Goal: Navigation & Orientation: Find specific page/section

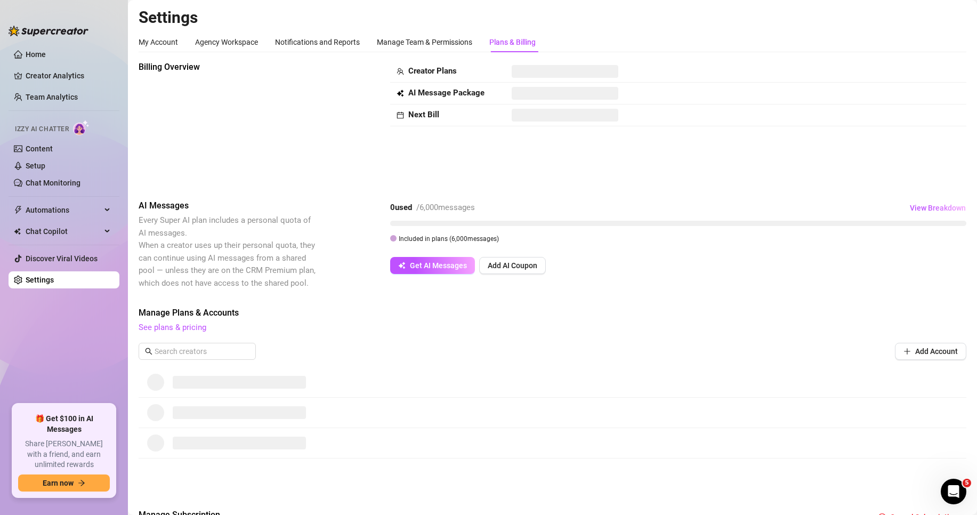
click at [85, 360] on ul "Home Creator Analytics Team Analytics Izzy AI Chatter Content Setup Chat Monito…" at bounding box center [64, 221] width 111 height 358
click at [71, 366] on ul "Home Creator Analytics Team Analytics Izzy AI Chatter Content Setup Chat Monito…" at bounding box center [64, 221] width 111 height 358
click at [215, 42] on div "Agency Workspace" at bounding box center [226, 42] width 63 height 12
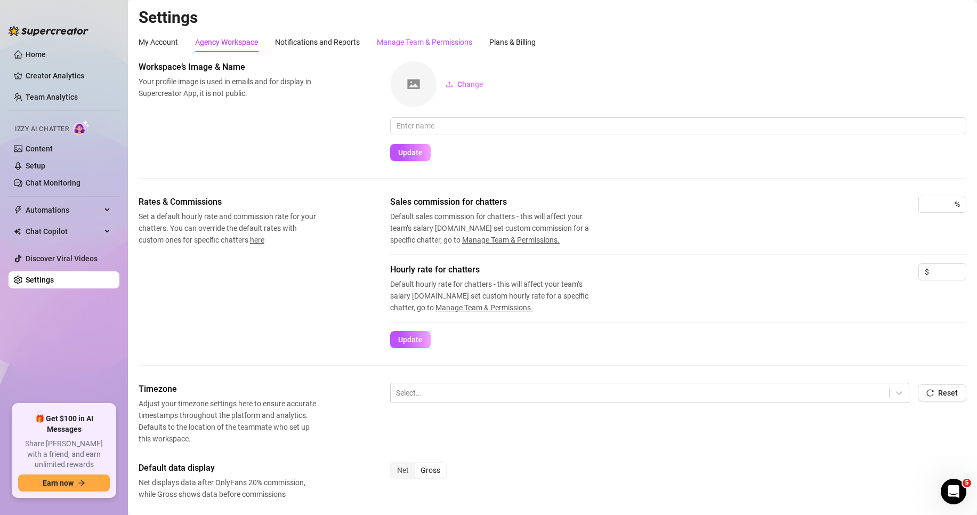
click at [403, 42] on div "Manage Team & Permissions" at bounding box center [424, 42] width 95 height 12
click at [516, 43] on div "Plans & Billing" at bounding box center [512, 42] width 46 height 12
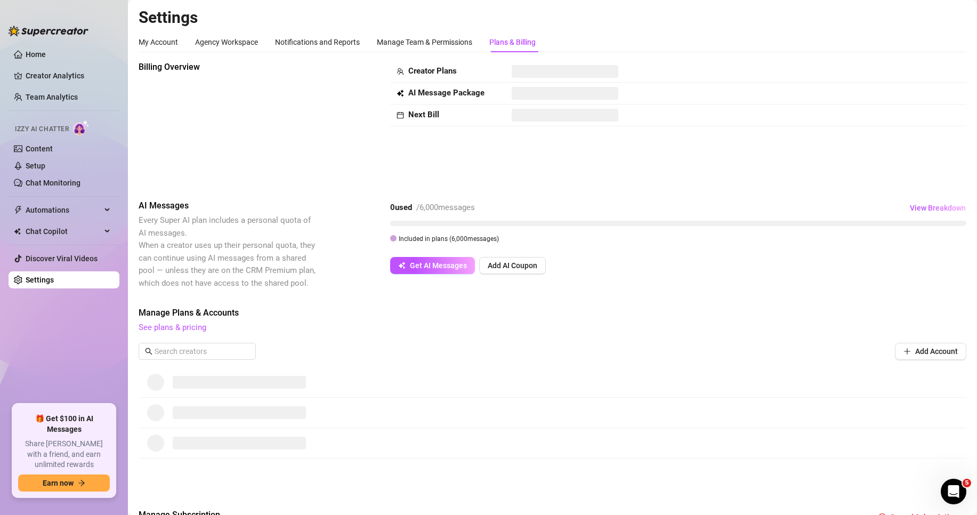
click at [532, 73] on span at bounding box center [565, 71] width 107 height 13
click at [484, 180] on div "Billing Overview Creator Plans AI Message Package Next Bill" at bounding box center [553, 122] width 828 height 122
click at [164, 328] on link "See plans & pricing" at bounding box center [173, 328] width 68 height 10
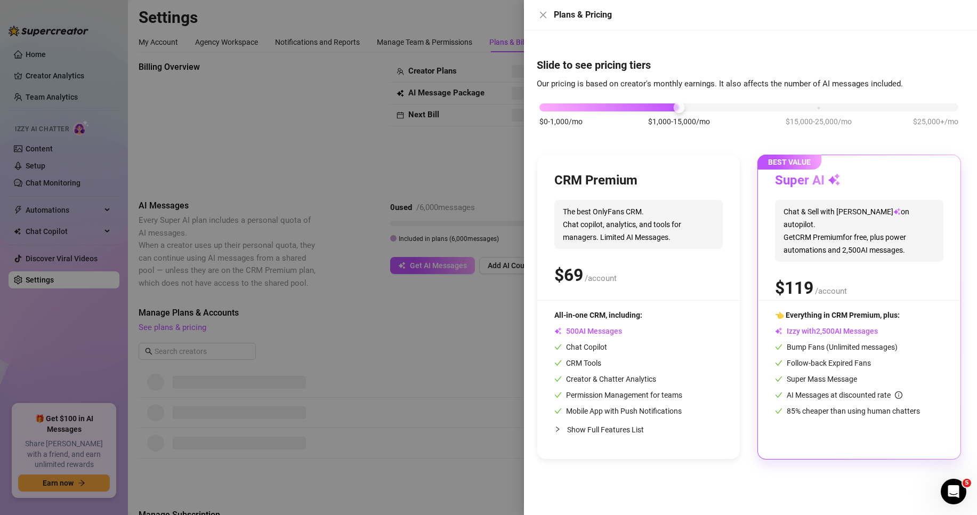
click at [293, 191] on div at bounding box center [488, 257] width 977 height 515
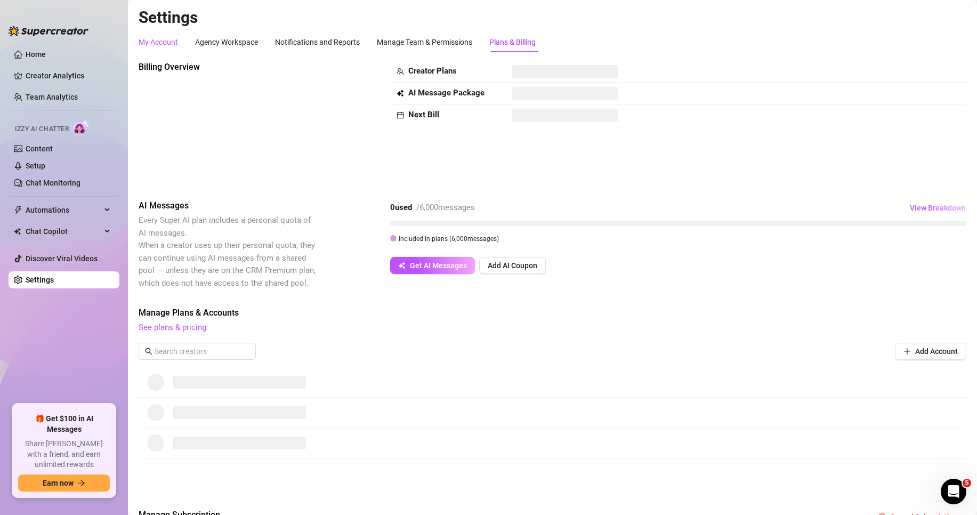
click at [167, 42] on div "My Account" at bounding box center [158, 42] width 39 height 12
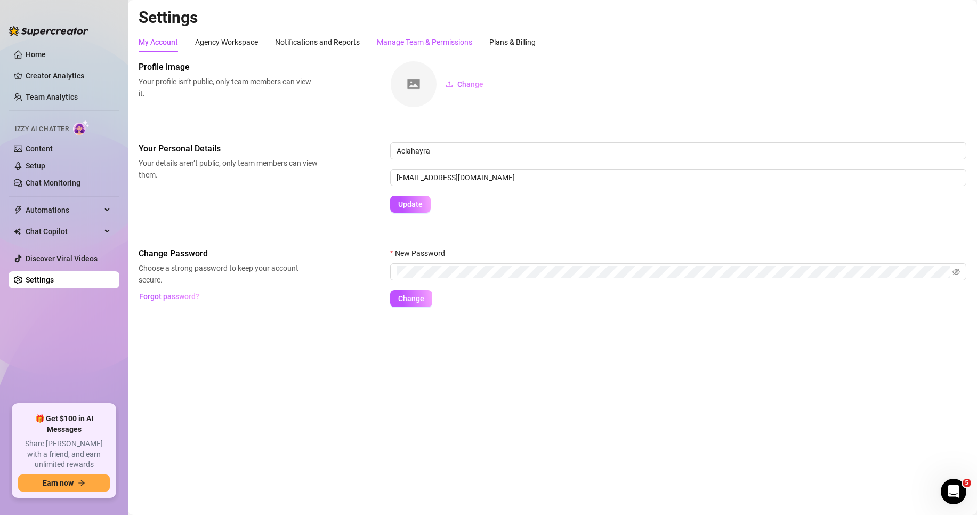
click at [414, 41] on div "Manage Team & Permissions" at bounding box center [424, 42] width 95 height 12
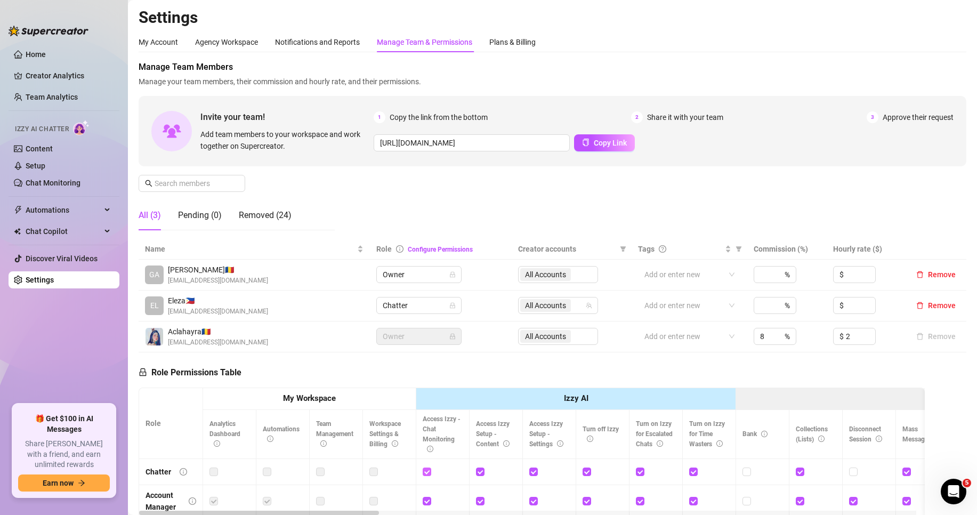
click at [430, 469] on input "checkbox" at bounding box center [426, 471] width 7 height 7
checkbox input "false"
click at [482, 470] on input "checkbox" at bounding box center [479, 471] width 7 height 7
checkbox input "false"
click at [534, 470] on input "checkbox" at bounding box center [532, 471] width 7 height 7
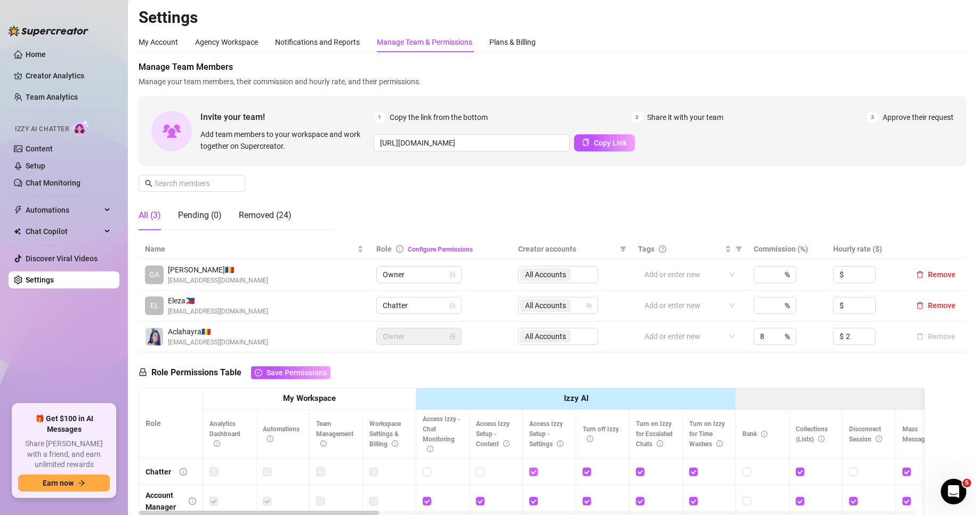
checkbox input "false"
click at [587, 472] on input "checkbox" at bounding box center [586, 471] width 7 height 7
checkbox input "false"
click at [640, 470] on input "checkbox" at bounding box center [639, 471] width 7 height 7
checkbox input "false"
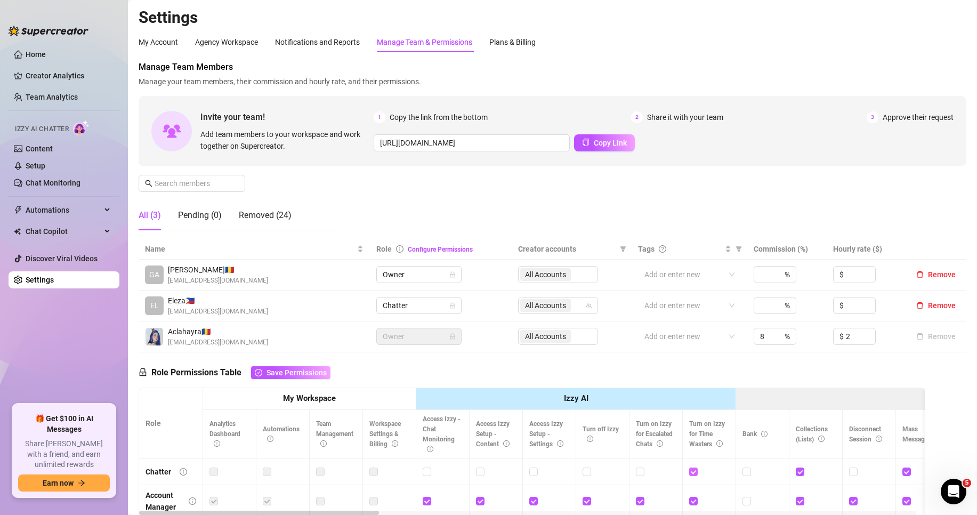
click at [691, 471] on input "checkbox" at bounding box center [692, 471] width 7 height 7
checkbox input "false"
click at [61, 76] on link "Creator Analytics" at bounding box center [68, 75] width 85 height 17
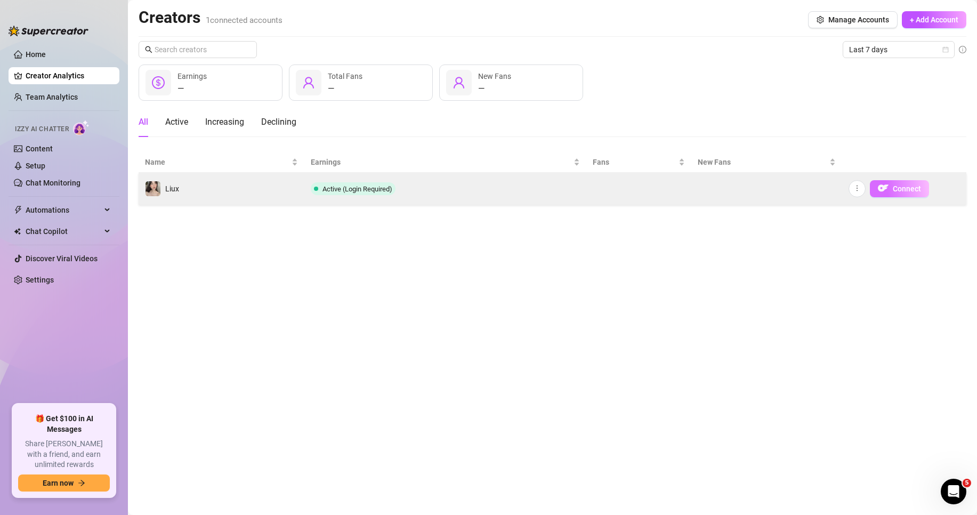
click at [905, 188] on span "Connect" at bounding box center [907, 188] width 28 height 9
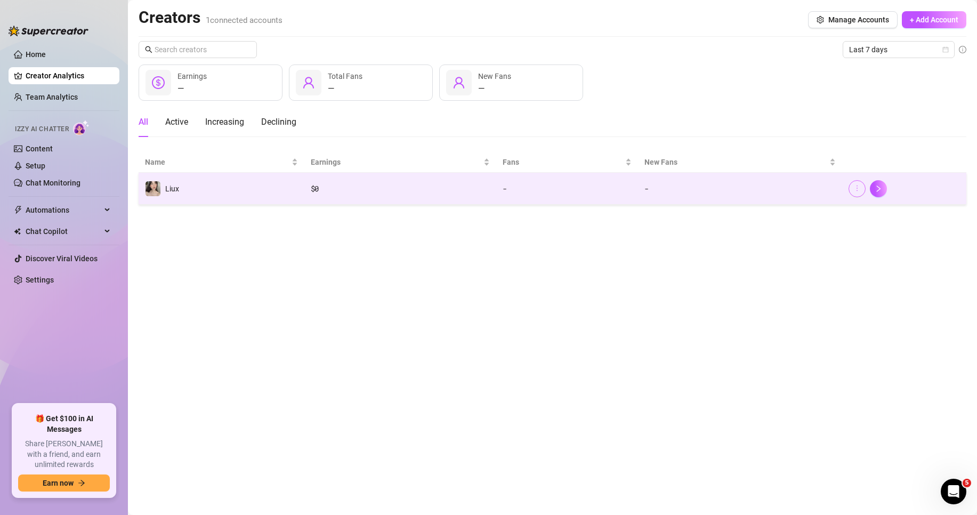
click at [859, 188] on icon "more" at bounding box center [857, 187] width 7 height 7
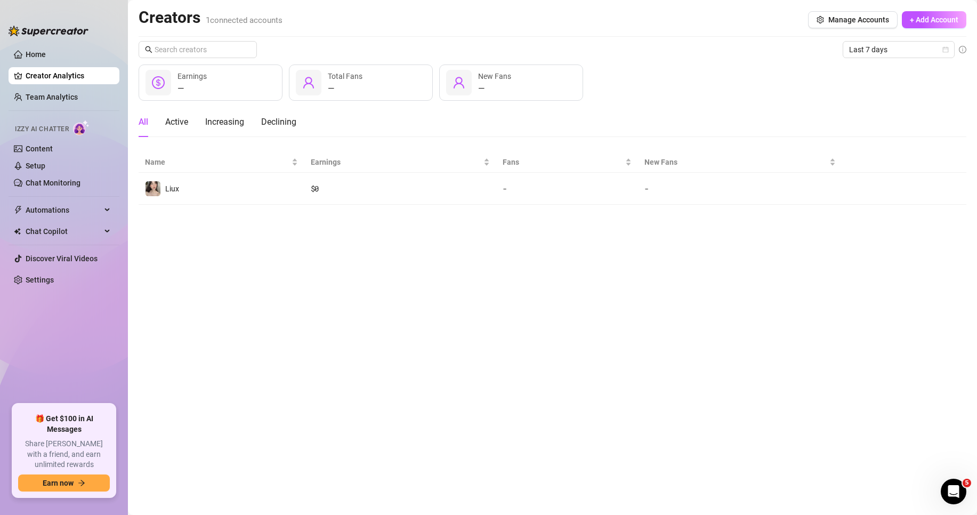
click at [748, 241] on main "Creators 1 connected accounts Manage Accounts + Add Account Last 7 days — Earni…" at bounding box center [552, 257] width 849 height 515
click at [924, 21] on span "+ Add Account" at bounding box center [934, 19] width 49 height 9
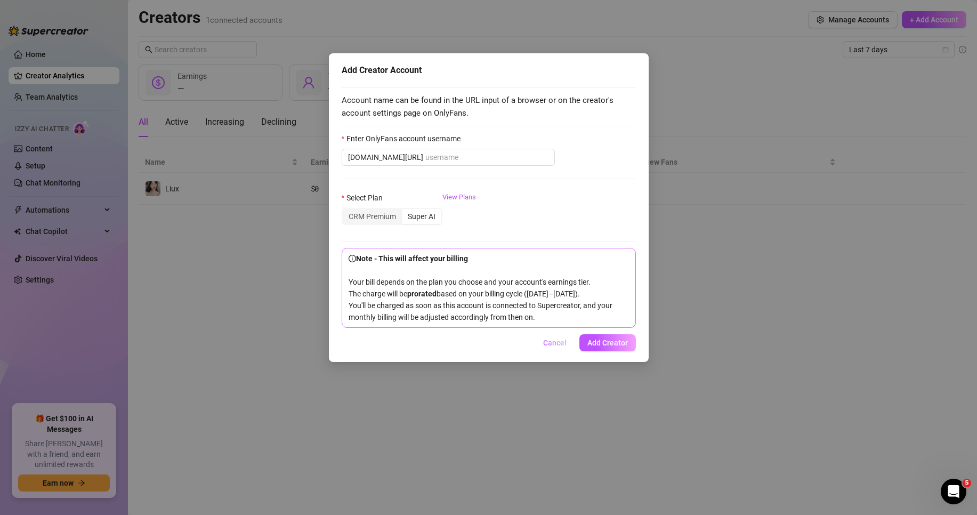
click at [547, 347] on span "Cancel" at bounding box center [554, 343] width 23 height 9
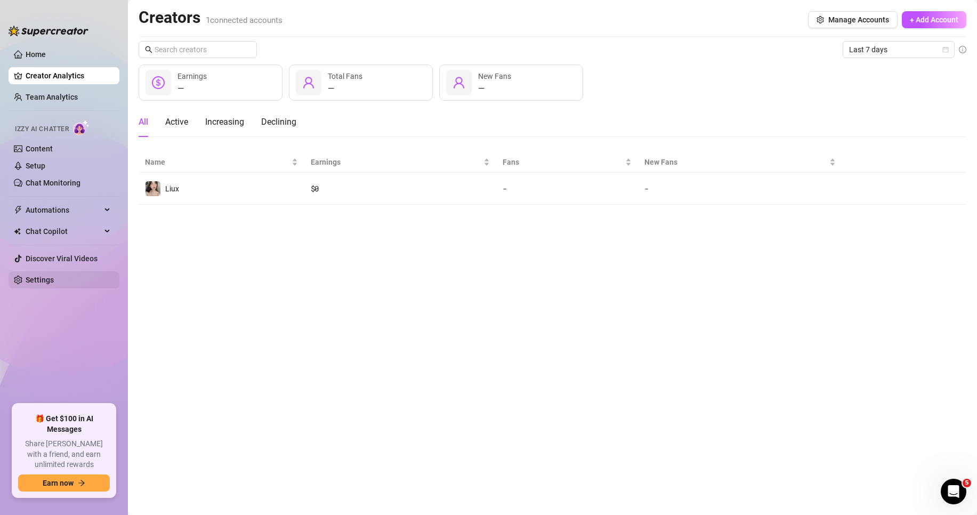
click at [54, 277] on link "Settings" at bounding box center [40, 280] width 28 height 9
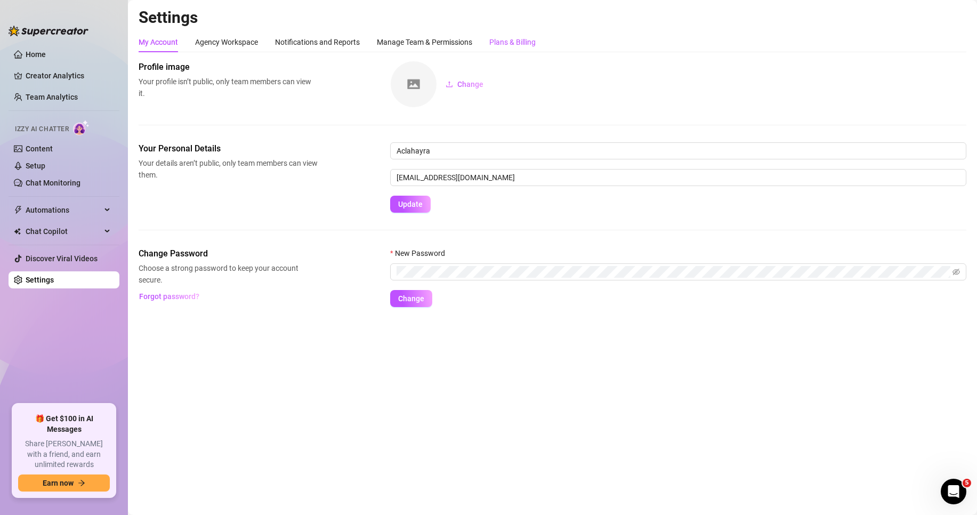
click at [491, 46] on div "Plans & Billing" at bounding box center [512, 42] width 46 height 12
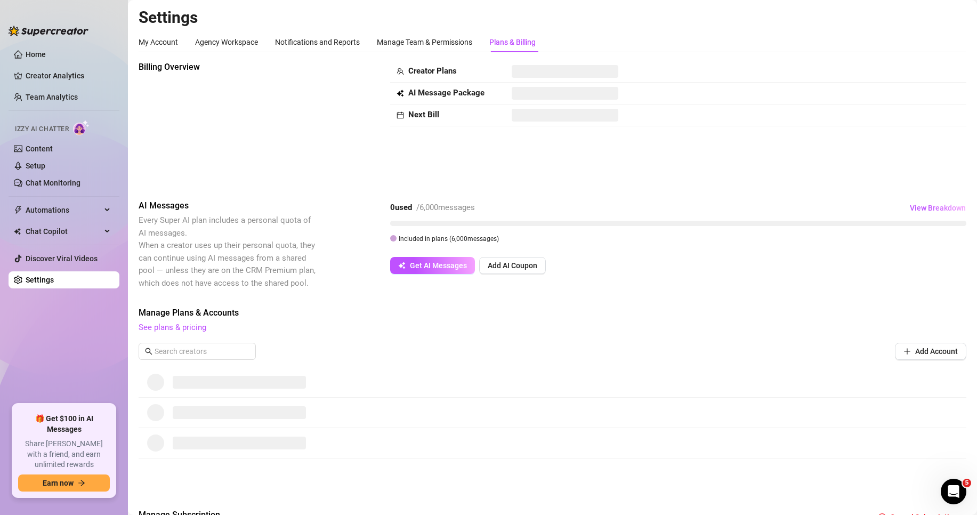
click at [493, 39] on div "Plans & Billing" at bounding box center [512, 42] width 46 height 12
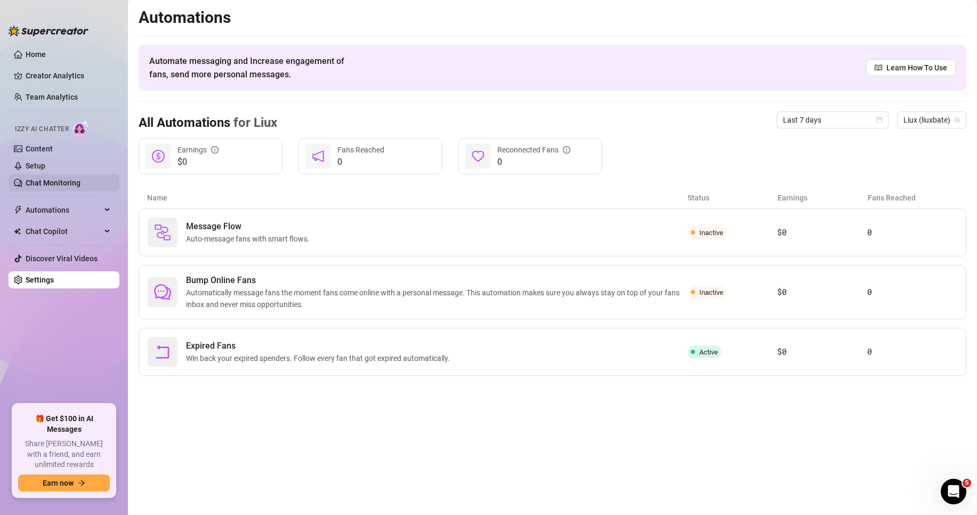
click at [51, 182] on link "Chat Monitoring" at bounding box center [53, 183] width 55 height 9
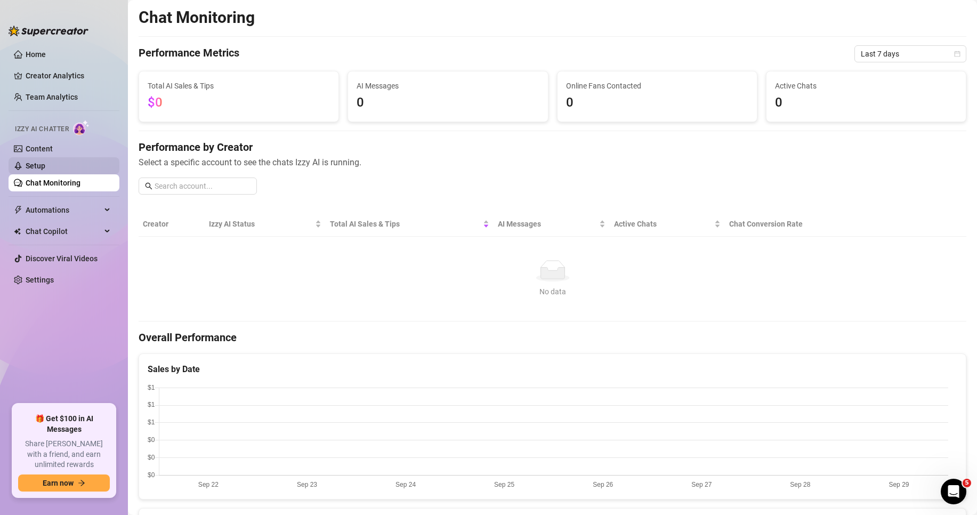
click at [45, 162] on link "Setup" at bounding box center [36, 166] width 20 height 9
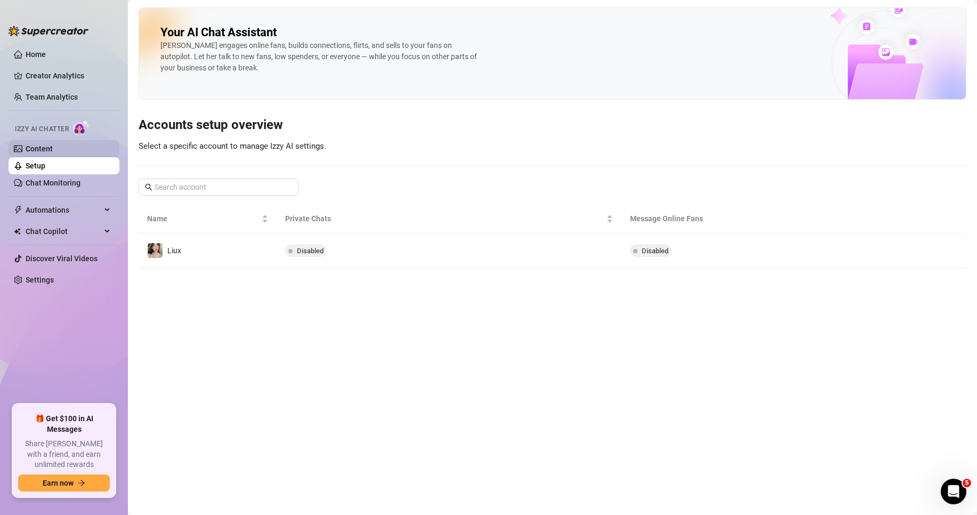
click at [53, 146] on link "Content" at bounding box center [39, 148] width 27 height 9
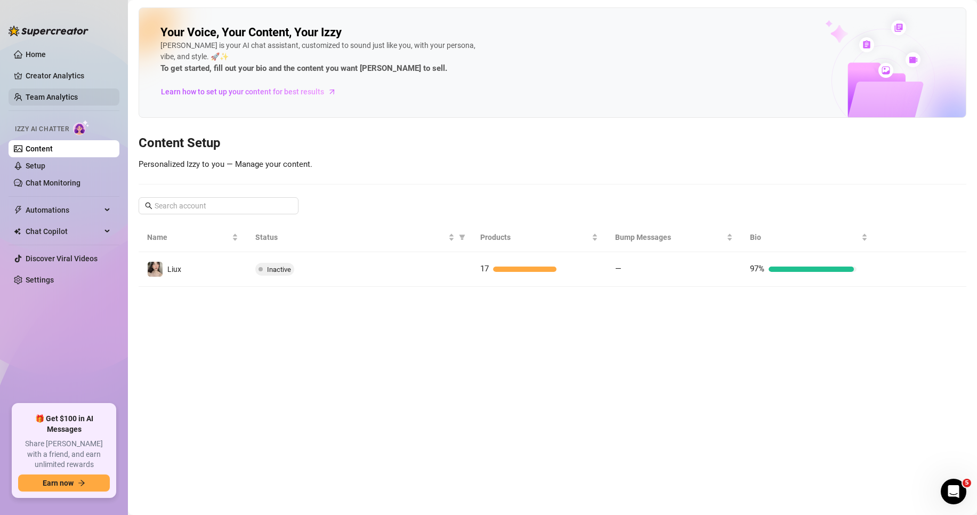
click at [61, 97] on link "Team Analytics" at bounding box center [52, 97] width 52 height 9
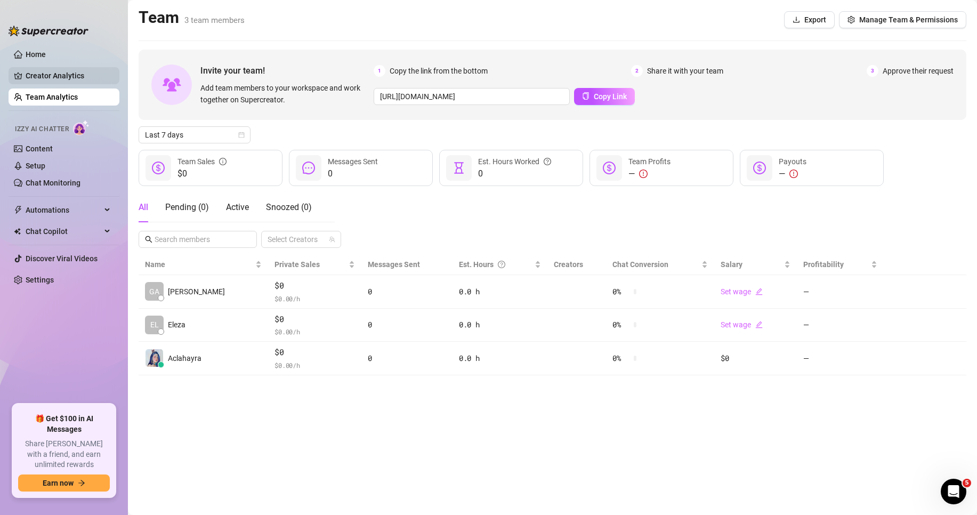
click at [81, 75] on link "Creator Analytics" at bounding box center [68, 75] width 85 height 17
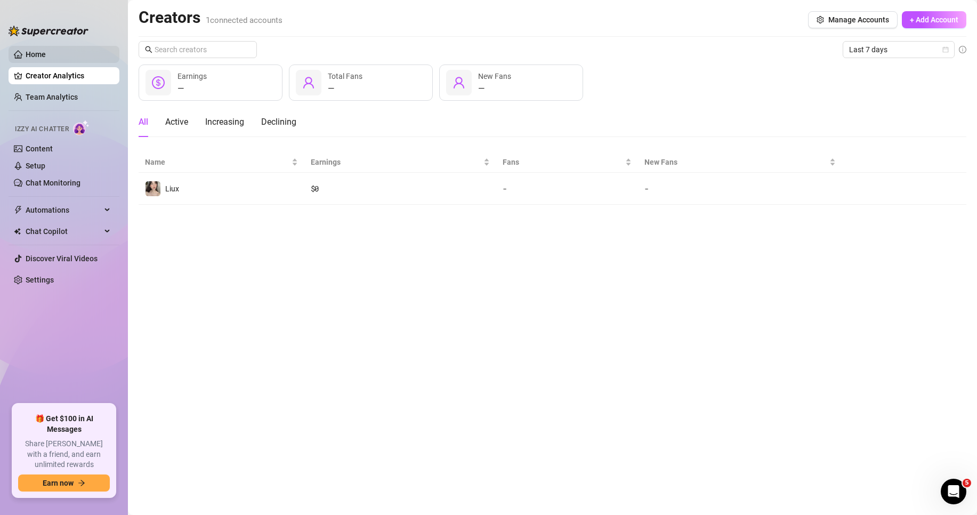
click at [46, 52] on link "Home" at bounding box center [36, 54] width 20 height 9
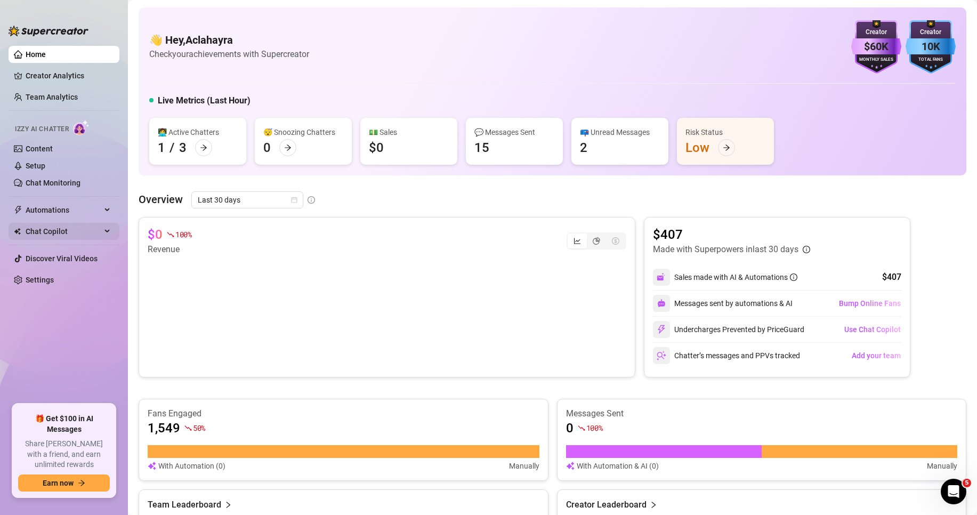
click at [52, 228] on span "Chat Copilot" at bounding box center [64, 231] width 76 height 17
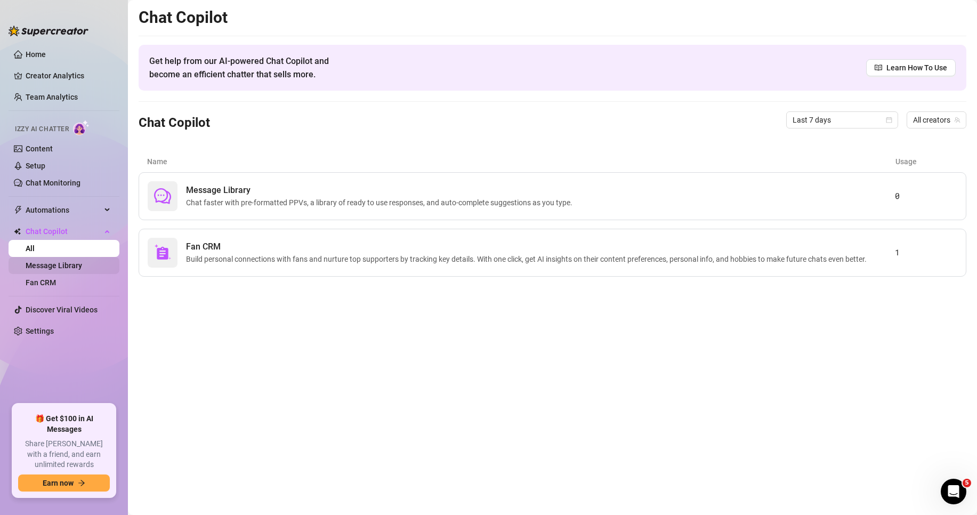
click at [55, 265] on link "Message Library" at bounding box center [54, 265] width 57 height 9
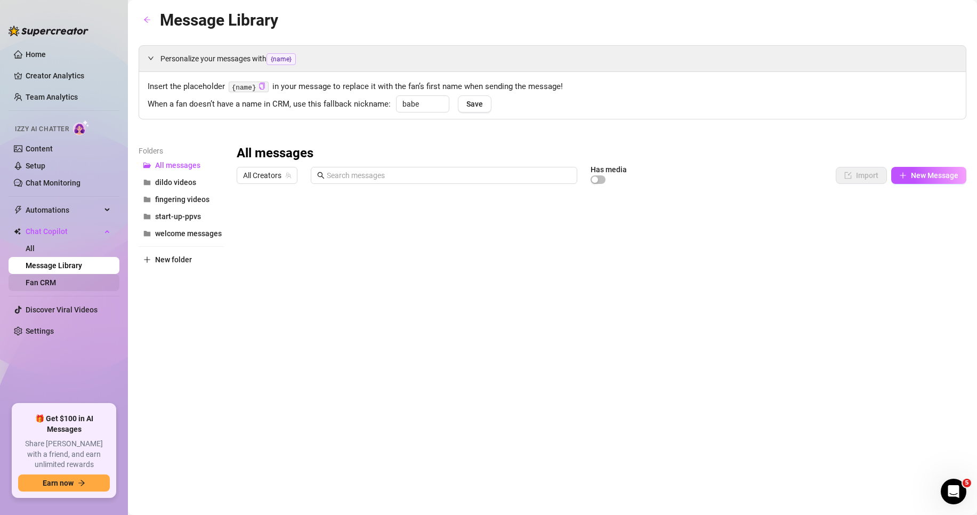
click at [53, 280] on link "Fan CRM" at bounding box center [41, 282] width 30 height 9
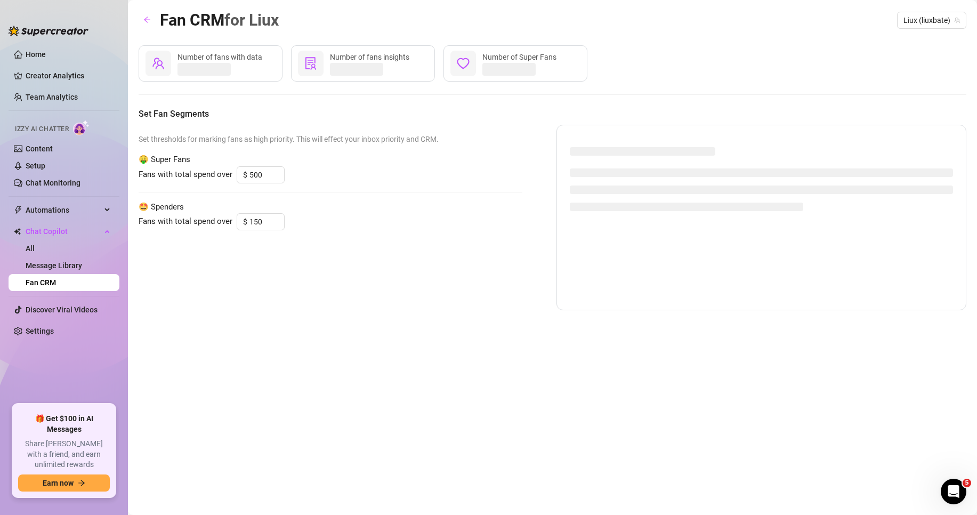
click at [300, 202] on span "🤩 Spenders" at bounding box center [331, 207] width 384 height 13
click at [322, 201] on span "🤩 Spenders" at bounding box center [331, 207] width 384 height 13
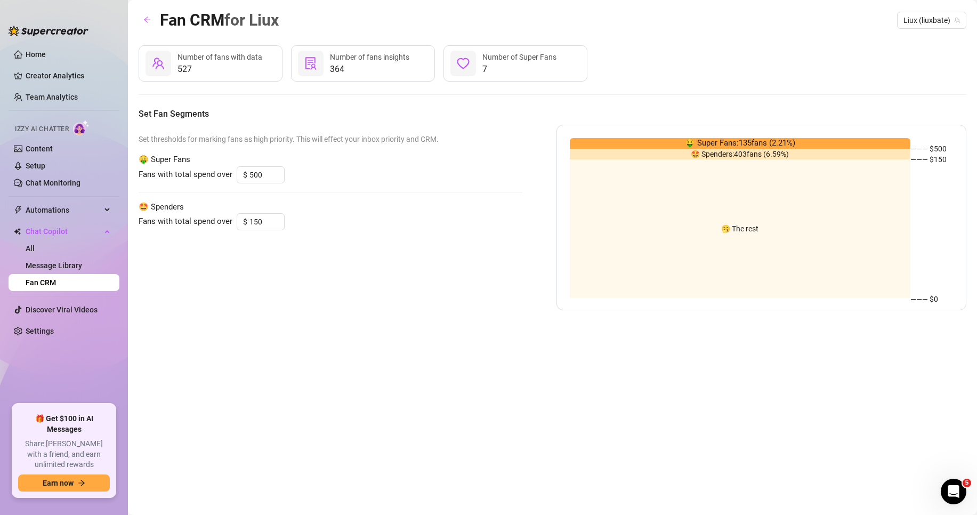
click at [231, 70] on span "527" at bounding box center [220, 69] width 85 height 13
click at [362, 78] on div "364 Number of fans insights" at bounding box center [363, 63] width 144 height 36
click at [745, 229] on span "🥱 The rest" at bounding box center [739, 229] width 37 height 0
click at [715, 154] on span "🤩 Spenders: 403 fans ( 6.59 %)" at bounding box center [740, 154] width 98 height 0
click at [512, 184] on div "Set thresholds for marking fans as high priority. This will effect your inbox p…" at bounding box center [331, 218] width 384 height 186
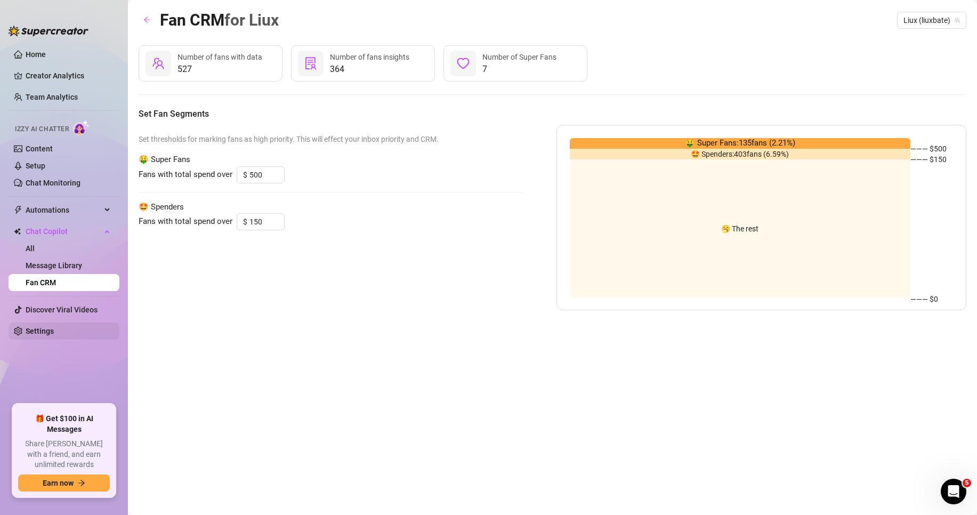
click at [49, 327] on link "Settings" at bounding box center [40, 331] width 28 height 9
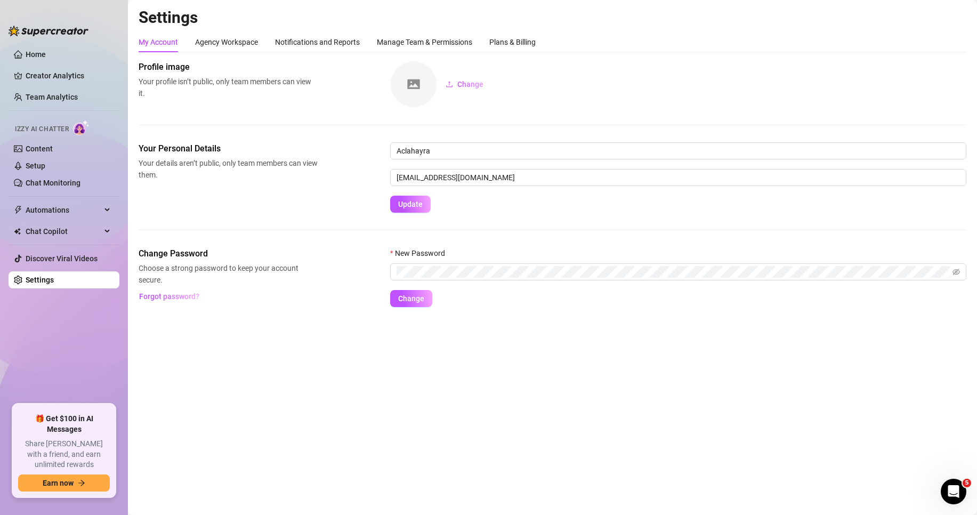
click at [259, 42] on div "My Account Agency Workspace Notifications and Reports Manage Team & Permissions…" at bounding box center [337, 42] width 397 height 20
click at [307, 44] on div "Notifications and Reports" at bounding box center [317, 42] width 85 height 12
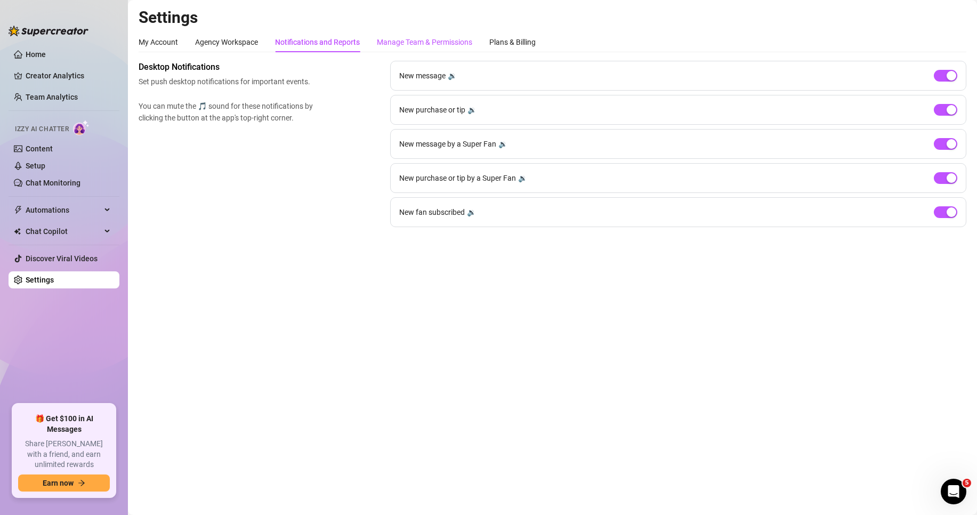
click at [394, 41] on div "Manage Team & Permissions" at bounding box center [424, 42] width 95 height 12
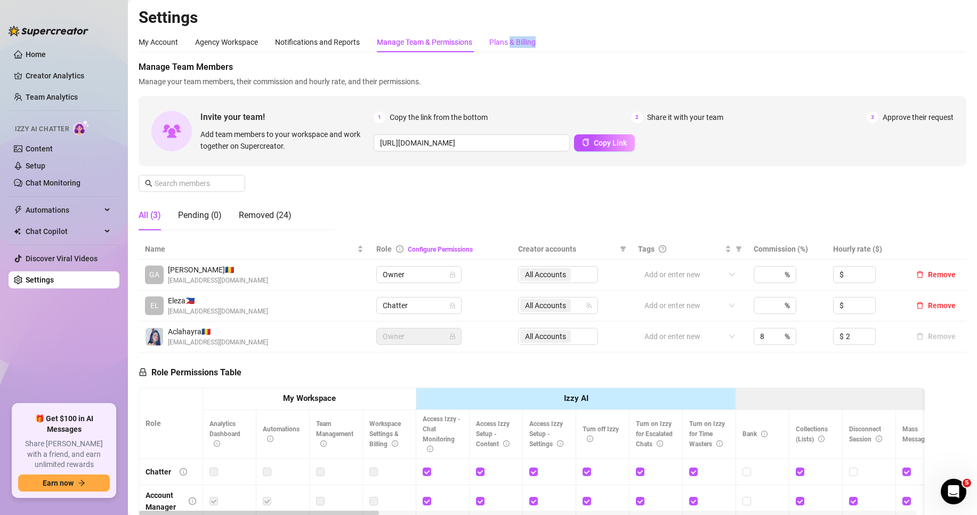
drag, startPoint x: 511, startPoint y: 40, endPoint x: 33, endPoint y: 23, distance: 478.6
click at [536, 46] on div "Plans & Billing" at bounding box center [512, 42] width 46 height 12
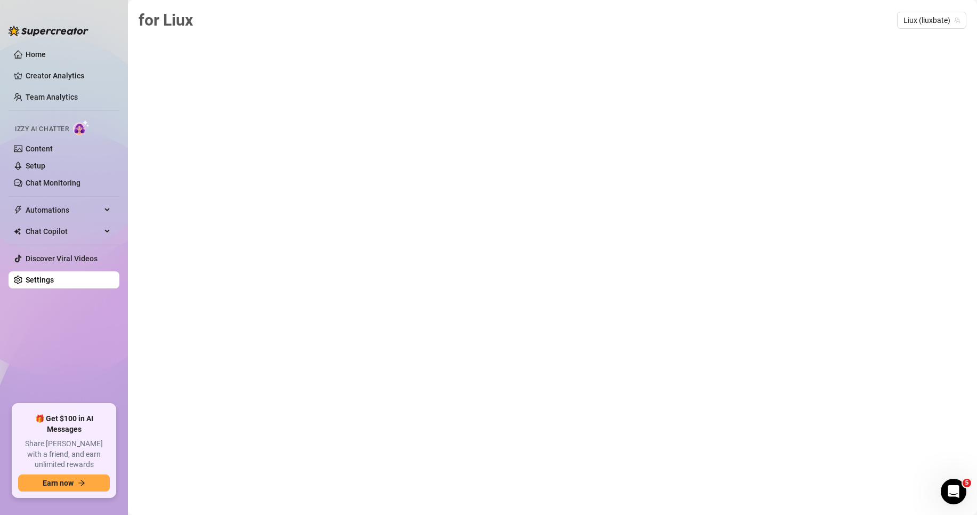
click at [73, 332] on ul "Home Creator Analytics Team Analytics Izzy AI Chatter Content Setup Chat Monito…" at bounding box center [64, 221] width 111 height 358
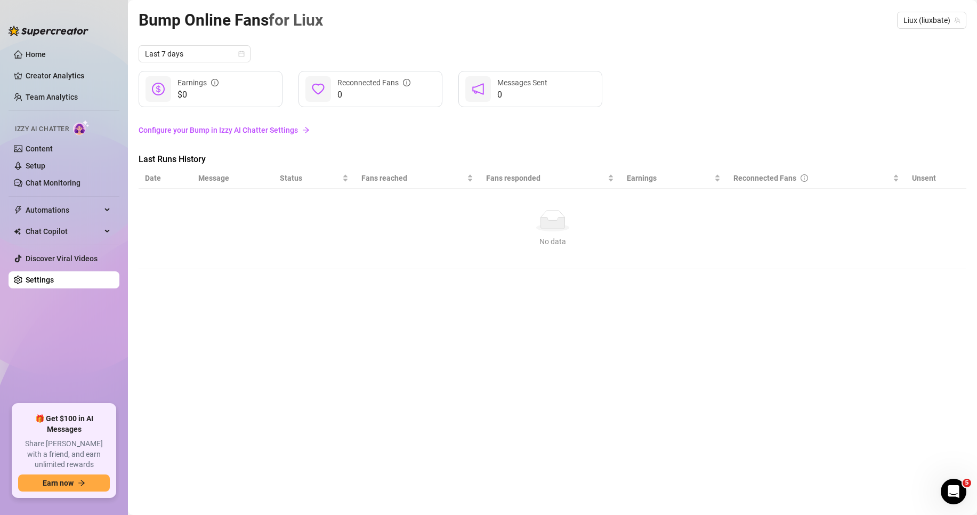
click at [390, 76] on div "0 Reconnected Fans" at bounding box center [371, 89] width 144 height 36
drag, startPoint x: 523, startPoint y: 93, endPoint x: 508, endPoint y: 96, distance: 14.6
click at [522, 93] on span "0" at bounding box center [522, 95] width 50 height 13
drag, startPoint x: 207, startPoint y: 98, endPoint x: 170, endPoint y: 87, distance: 38.8
click at [206, 97] on span "$0" at bounding box center [198, 95] width 41 height 13
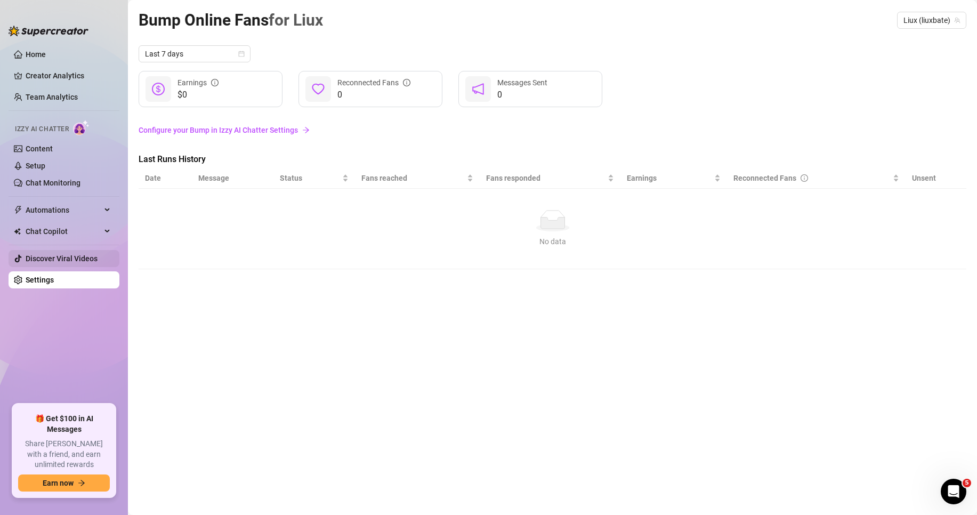
click at [70, 258] on link "Discover Viral Videos" at bounding box center [62, 258] width 72 height 9
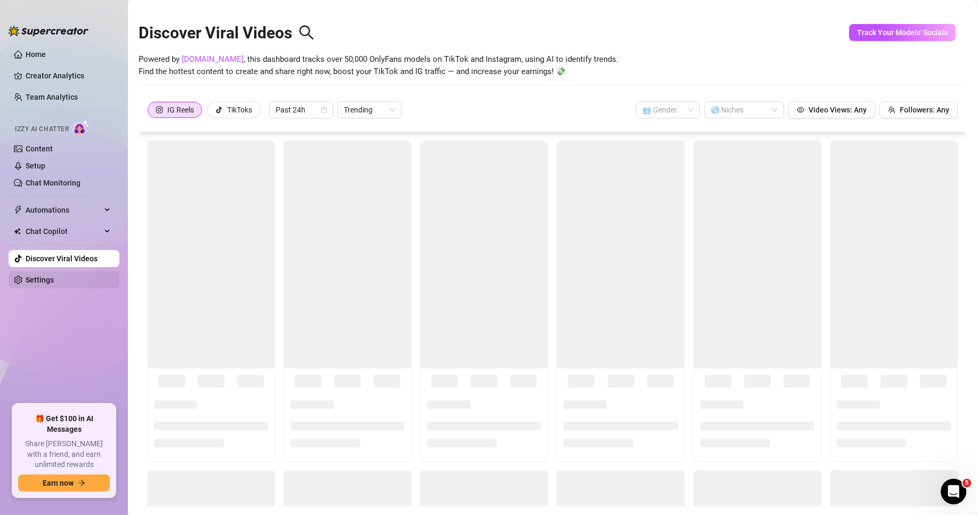
click at [54, 277] on link "Settings" at bounding box center [40, 280] width 28 height 9
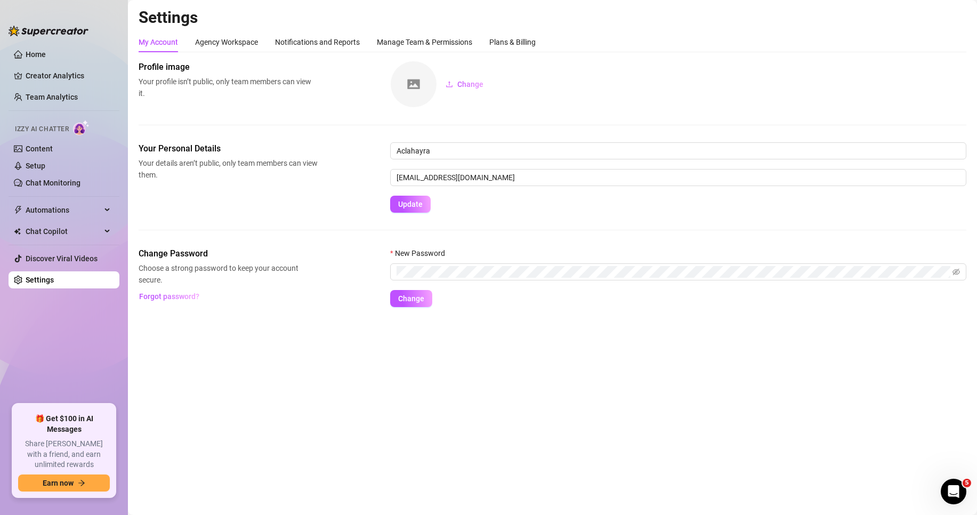
click at [282, 374] on main "Settings My Account Agency Workspace Notifications and Reports Manage Team & Pe…" at bounding box center [552, 257] width 849 height 515
